Goal: Download file/media

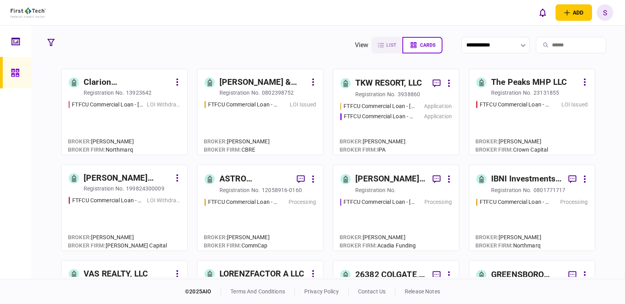
click at [14, 41] on icon at bounding box center [15, 41] width 9 height 9
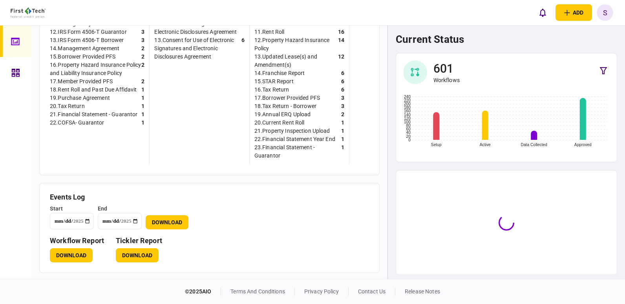
scroll to position [379, 0]
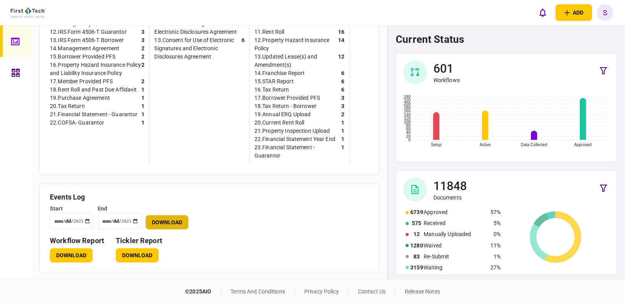
click at [173, 220] on button "Download" at bounding box center [167, 222] width 43 height 14
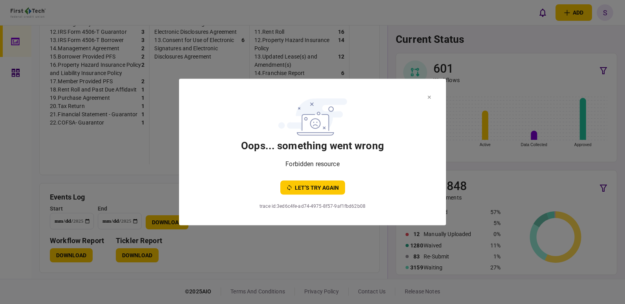
click at [431, 96] on icon at bounding box center [429, 97] width 3 height 3
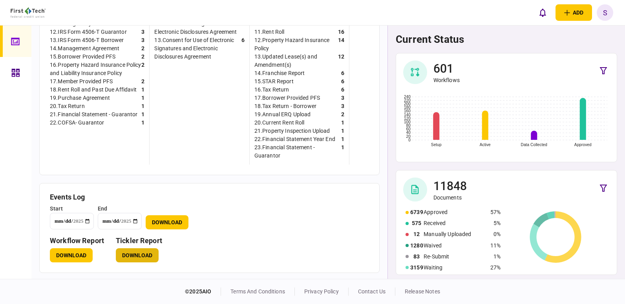
click at [138, 255] on button "Download" at bounding box center [137, 255] width 43 height 14
